Goal: Task Accomplishment & Management: Manage account settings

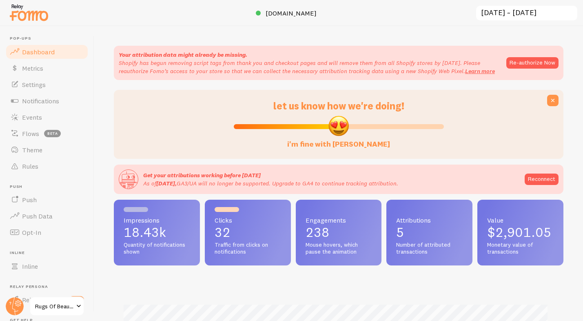
scroll to position [214, 444]
click at [38, 203] on link "Push" at bounding box center [47, 199] width 84 height 16
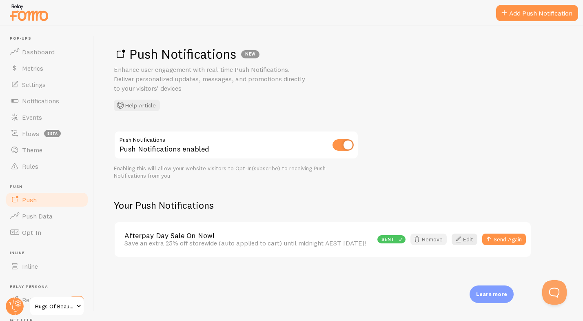
click at [433, 242] on button "Remove" at bounding box center [429, 238] width 36 height 11
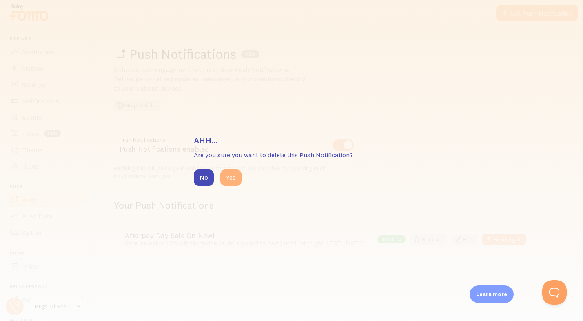
click at [233, 180] on button "Yes" at bounding box center [230, 177] width 21 height 16
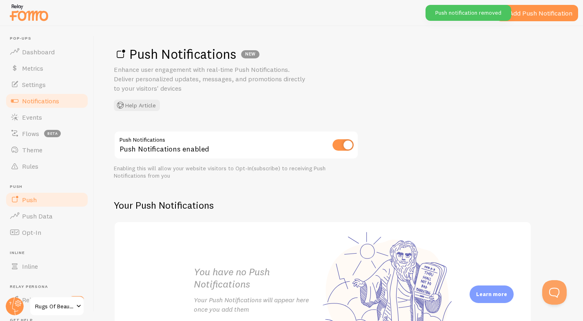
click at [48, 98] on span "Notifications" at bounding box center [40, 101] width 37 height 8
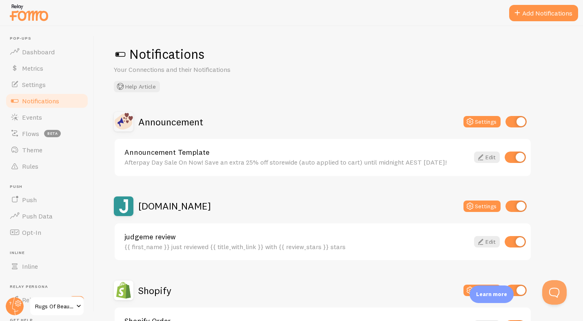
click at [513, 159] on input "checkbox" at bounding box center [515, 156] width 21 height 11
checkbox input "false"
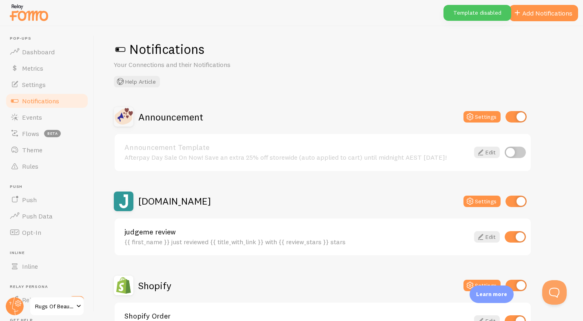
scroll to position [7, 0]
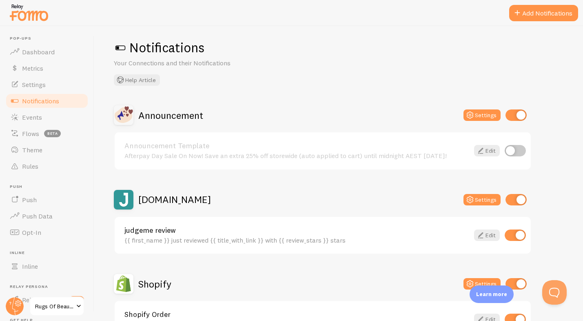
click at [510, 113] on input "checkbox" at bounding box center [516, 114] width 21 height 11
checkbox input "false"
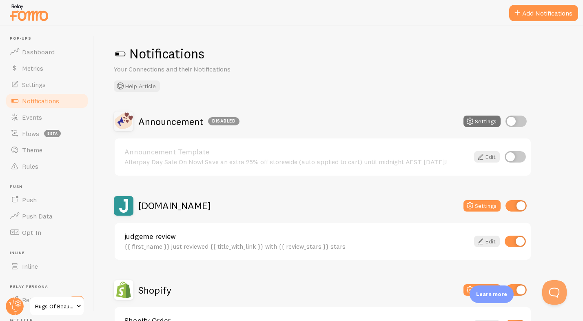
scroll to position [0, 0]
click at [41, 48] on span "Dashboard" at bounding box center [38, 52] width 33 height 8
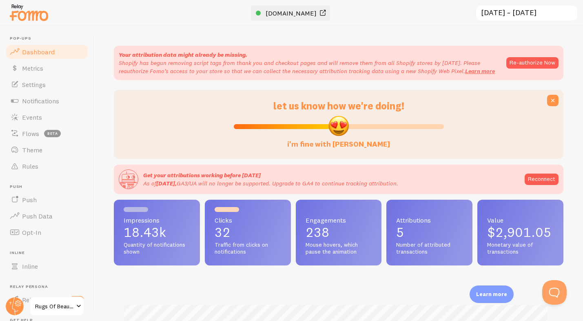
scroll to position [214, 444]
